Goal: Task Accomplishment & Management: Complete application form

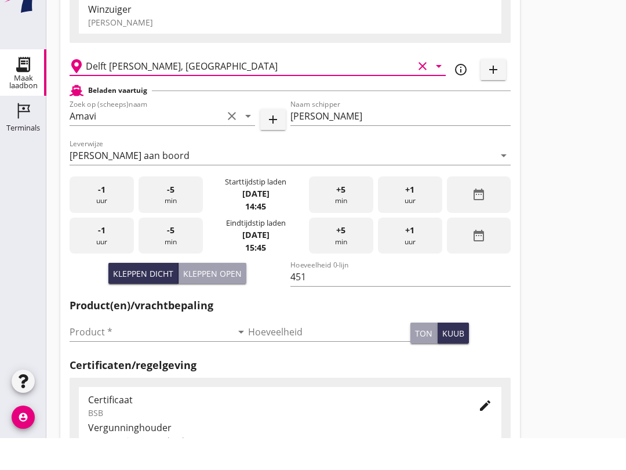
scroll to position [720, 0]
click at [131, 373] on input "Product *" at bounding box center [151, 363] width 162 height 19
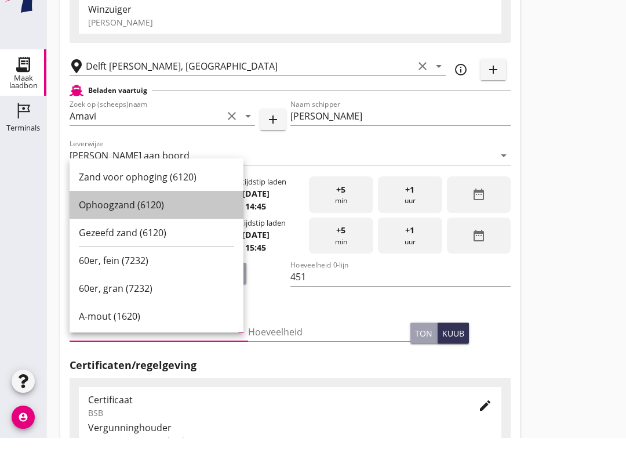
click at [164, 238] on div "Ophoogzand (6120)" at bounding box center [156, 237] width 155 height 14
type input "Ophoogzand (6120)"
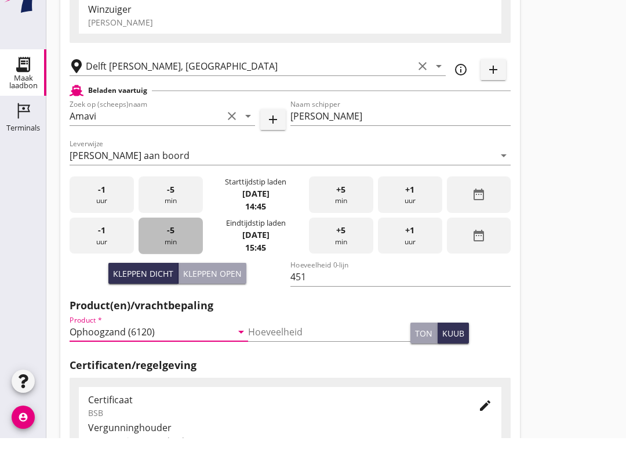
click at [171, 268] on span "-5" at bounding box center [171, 262] width 8 height 13
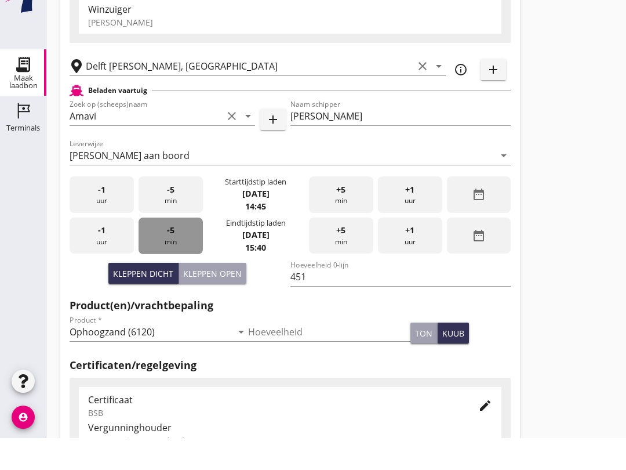
click at [170, 268] on span "-5" at bounding box center [171, 262] width 8 height 13
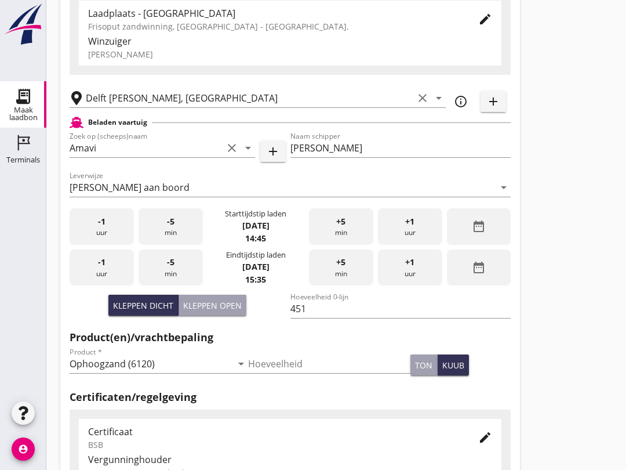
click at [181, 285] on div "-5 min" at bounding box center [171, 267] width 64 height 37
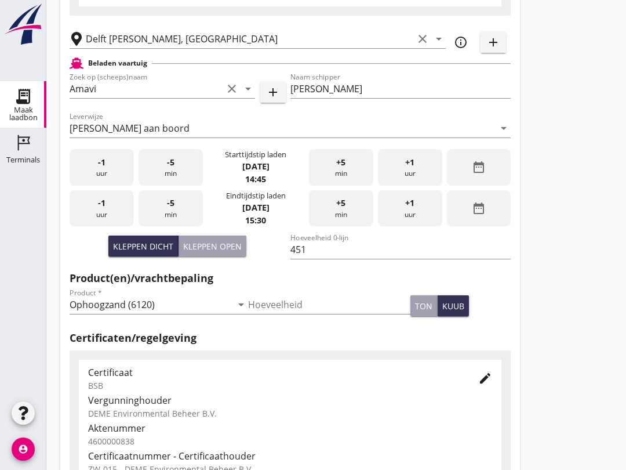
scroll to position [369, 0]
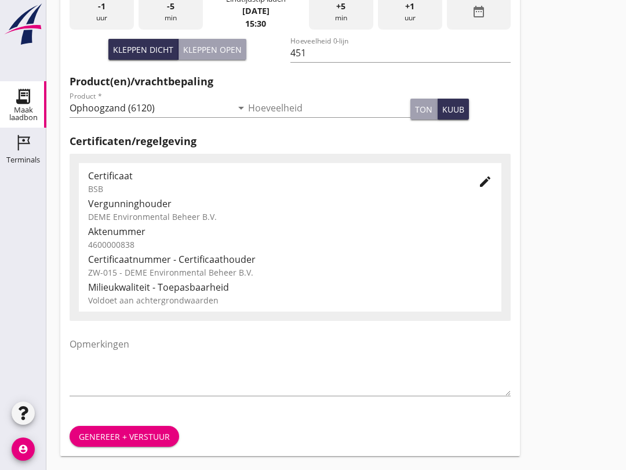
click at [143, 430] on div "Genereer + verstuur" at bounding box center [124, 436] width 91 height 12
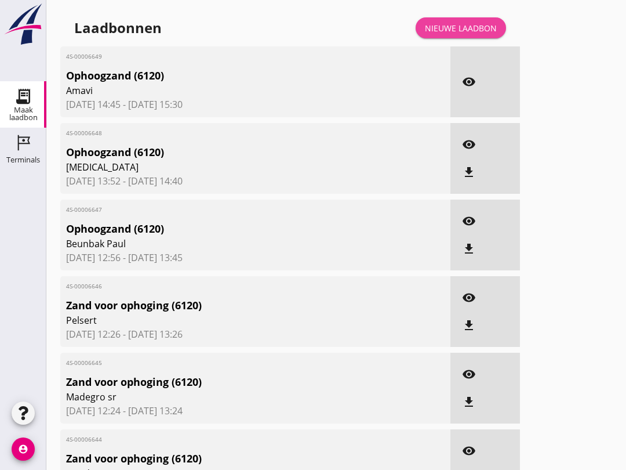
click at [479, 34] on div "Nieuwe laadbon" at bounding box center [461, 28] width 72 height 12
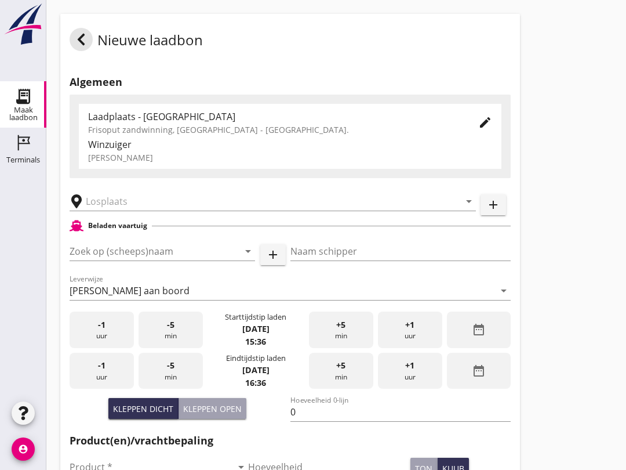
click at [109, 260] on input "Zoek op (scheeps)naam" at bounding box center [146, 251] width 153 height 19
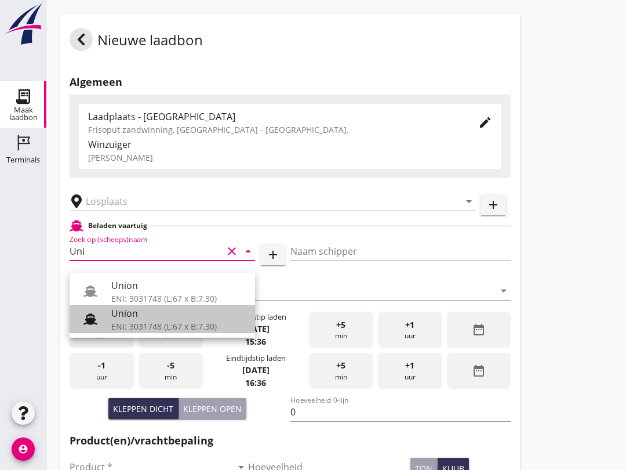
click at [139, 322] on div "ENI: 3031748 (L:67 x B:7.30)" at bounding box center [178, 326] width 134 height 12
type input "Union"
type input "[PERSON_NAME]"
type input "480"
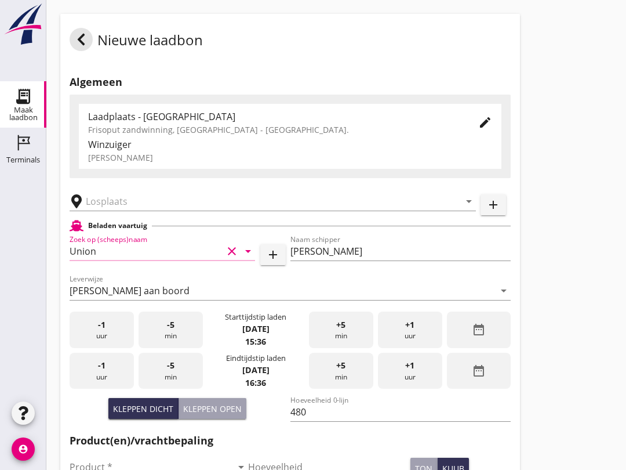
click at [139, 205] on input "text" at bounding box center [265, 201] width 358 height 19
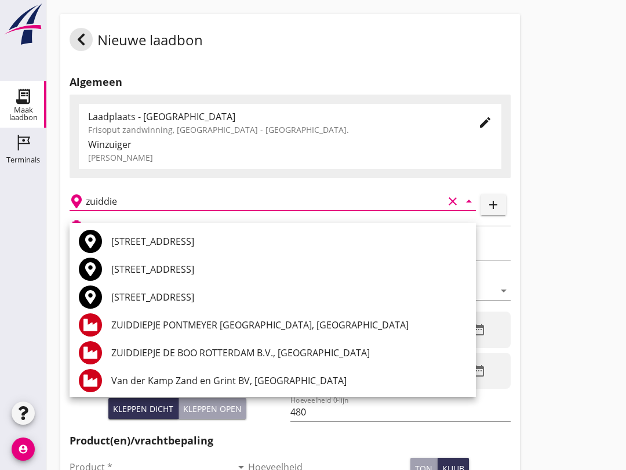
click at [242, 246] on div "[STREET_ADDRESS]" at bounding box center [288, 241] width 355 height 14
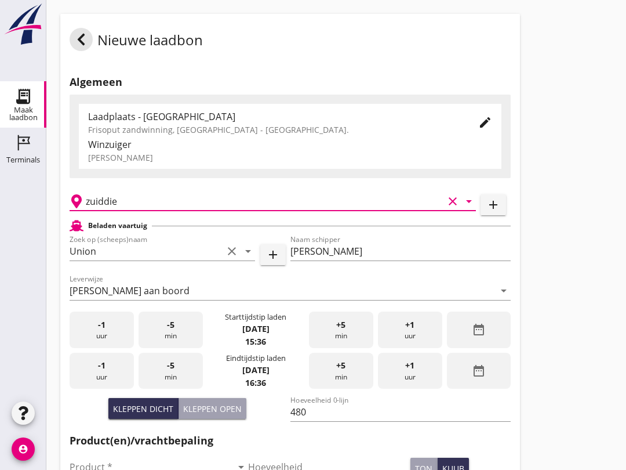
type input "[STREET_ADDRESS]"
